Goal: Transaction & Acquisition: Download file/media

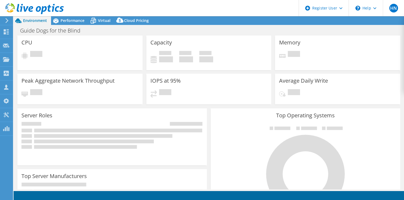
select select "USD"
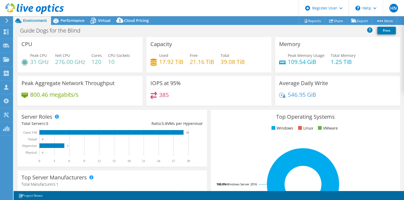
click at [7, 21] on icon at bounding box center [7, 20] width 4 height 5
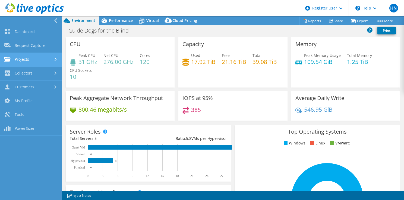
click at [54, 62] on link "Projects" at bounding box center [31, 60] width 62 height 14
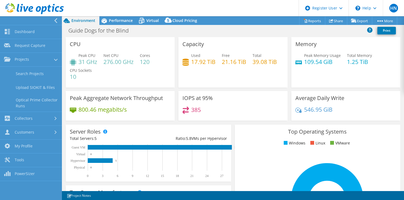
click at [96, 2] on header "HN Dell User [PERSON_NAME] [PERSON_NAME][EMAIL_ADDRESS][PERSON_NAME][DOMAIN_NAM…" at bounding box center [202, 8] width 404 height 16
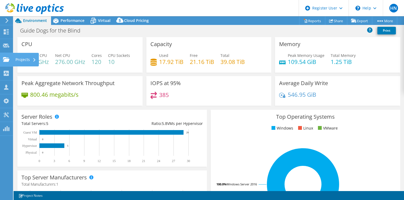
click at [34, 59] on icon at bounding box center [34, 60] width 2 height 4
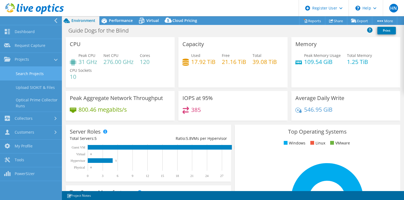
click at [24, 77] on link "Search Projects" at bounding box center [31, 74] width 62 height 14
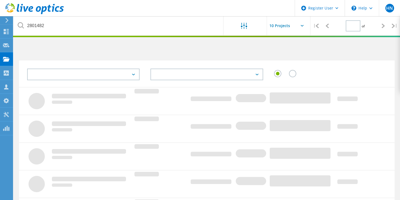
type input "1"
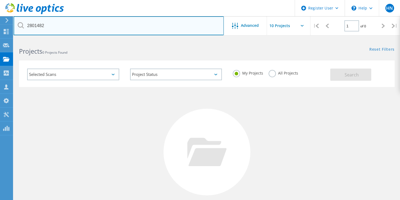
click at [57, 25] on input "2801482" at bounding box center [119, 25] width 210 height 19
paste input "[EMAIL_ADDRESS][DOMAIN_NAME]"
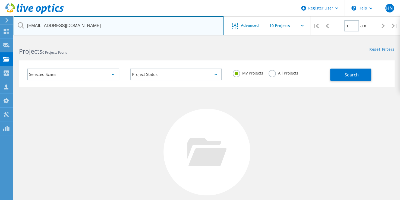
type input "[EMAIL_ADDRESS][DOMAIN_NAME]"
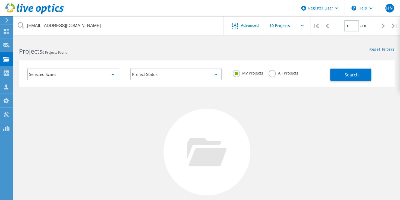
click at [270, 75] on label "All Projects" at bounding box center [283, 72] width 30 height 5
click at [0, 0] on input "All Projects" at bounding box center [0, 0] width 0 height 0
click at [357, 76] on span "Search" at bounding box center [351, 75] width 14 height 6
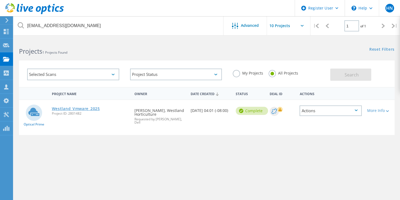
click at [87, 109] on link "Westland_Vmware_2025" at bounding box center [76, 109] width 48 height 4
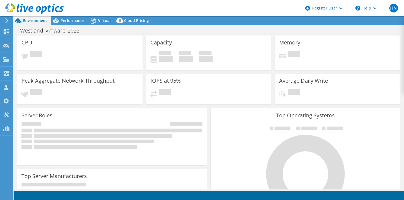
select select "USD"
select select "EULondon"
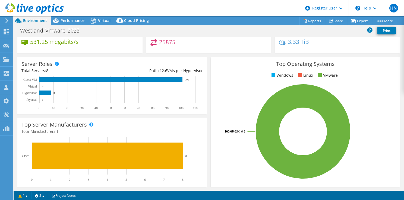
scroll to position [41, 0]
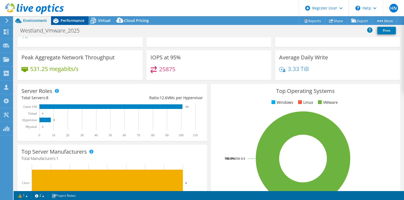
click at [74, 22] on span "Performance" at bounding box center [72, 20] width 24 height 5
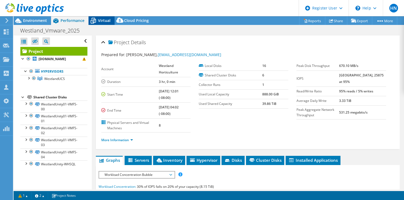
click at [100, 21] on span "Virtual" at bounding box center [104, 20] width 12 height 5
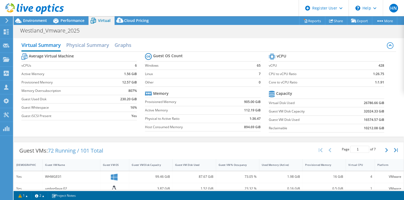
scroll to position [54, 0]
drag, startPoint x: 49, startPoint y: 151, endPoint x: 77, endPoint y: 152, distance: 28.2
click at [77, 152] on span "72 Running / 101 Total" at bounding box center [75, 150] width 55 height 7
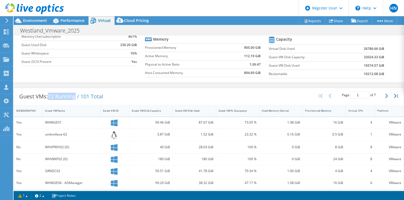
scroll to position [0, 0]
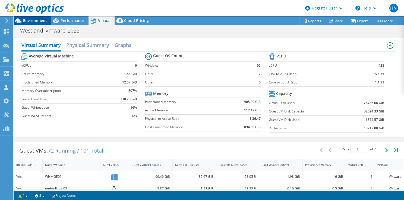
click at [36, 23] on div "Environment" at bounding box center [32, 20] width 37 height 9
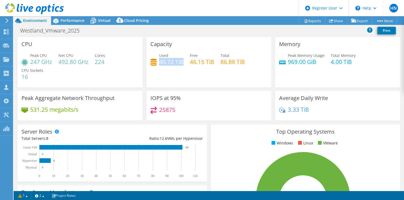
drag, startPoint x: 158, startPoint y: 62, endPoint x: 181, endPoint y: 62, distance: 22.5
click at [181, 62] on h4 "40.72 TiB" at bounding box center [171, 62] width 24 height 6
drag, startPoint x: 181, startPoint y: 62, endPoint x: 220, endPoint y: 61, distance: 39.1
click at [220, 61] on h4 "86.88 TiB" at bounding box center [232, 62] width 24 height 6
drag, startPoint x: 219, startPoint y: 61, endPoint x: 251, endPoint y: 62, distance: 31.7
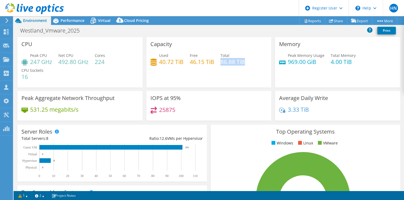
click at [251, 62] on div "Used 40.72 TiB Free 46.15 TiB Total 86.88 TiB" at bounding box center [208, 62] width 117 height 18
drag, startPoint x: 251, startPoint y: 62, endPoint x: 235, endPoint y: 69, distance: 17.1
click at [235, 69] on div "Used 40.72 TiB Free 46.15 TiB Total 86.88 TiB" at bounding box center [208, 62] width 117 height 18
drag, startPoint x: 219, startPoint y: 62, endPoint x: 244, endPoint y: 61, distance: 25.8
click at [244, 61] on div "Used 40.72 TiB Free 46.15 TiB Total 86.88 TiB" at bounding box center [208, 62] width 117 height 18
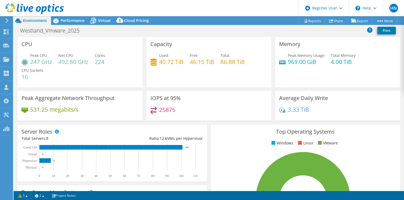
drag, startPoint x: 244, startPoint y: 61, endPoint x: 241, endPoint y: 67, distance: 6.8
click at [241, 67] on div "Used 40.72 TiB Free 46.15 TiB Total 86.88 TiB" at bounding box center [208, 62] width 117 height 18
click at [310, 21] on link "Reports" at bounding box center [312, 21] width 26 height 8
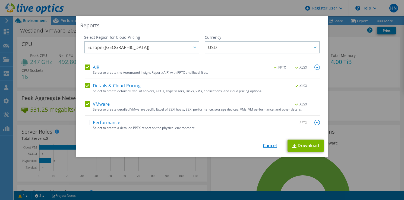
click at [268, 146] on link "Cancel" at bounding box center [270, 145] width 14 height 5
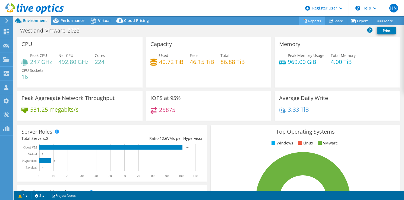
click at [310, 20] on link "Reports" at bounding box center [312, 21] width 26 height 8
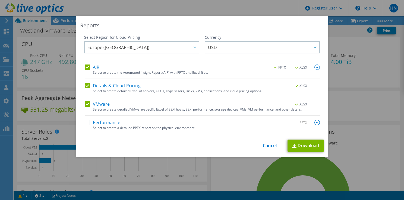
click at [314, 67] on img at bounding box center [316, 67] width 5 height 5
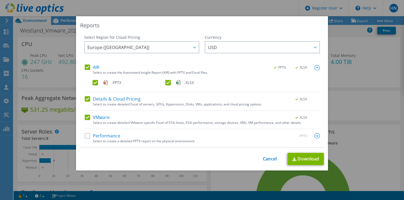
click at [93, 82] on label ".PPTX" at bounding box center [129, 82] width 72 height 5
click at [0, 0] on input ".PPTX" at bounding box center [0, 0] width 0 height 0
click at [305, 159] on link "Download" at bounding box center [305, 159] width 36 height 12
